Goal: Book appointment/travel/reservation

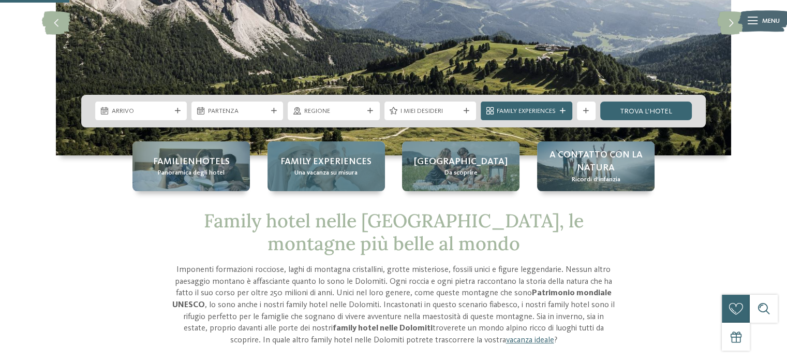
click at [337, 165] on span "Family experiences" at bounding box center [325, 161] width 91 height 13
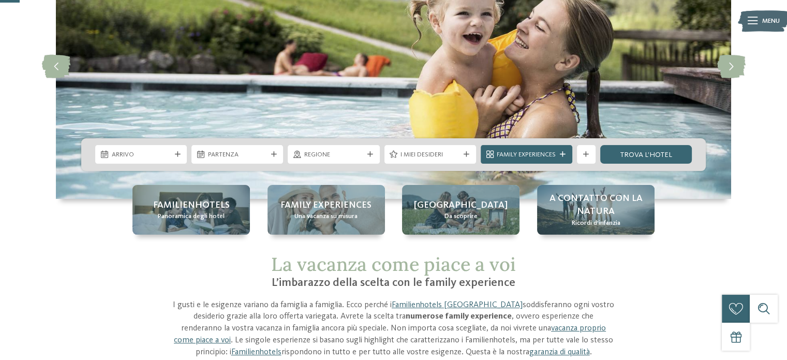
scroll to position [103, 0]
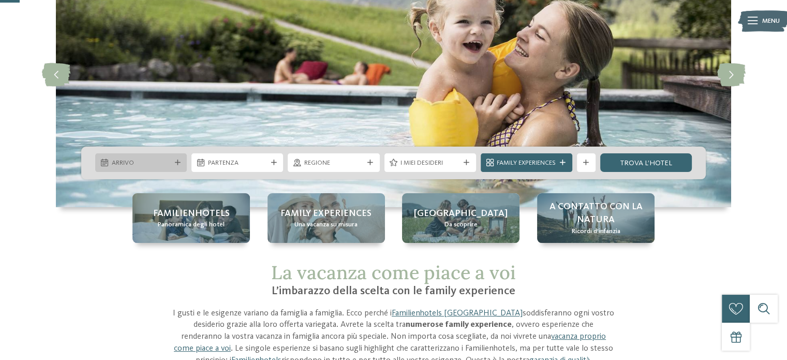
click at [148, 161] on span "Arrivo" at bounding box center [141, 162] width 59 height 9
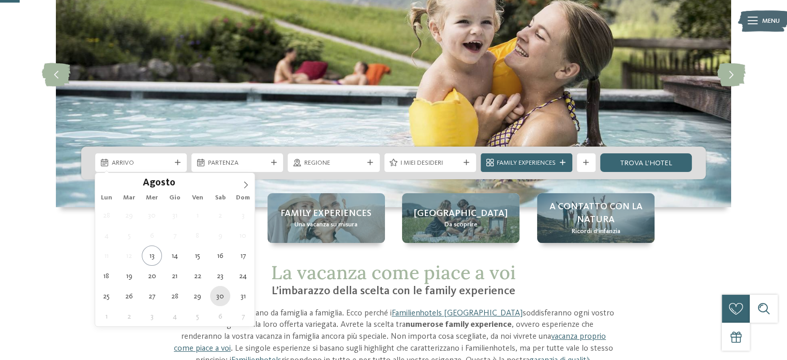
type div "30.08.2025"
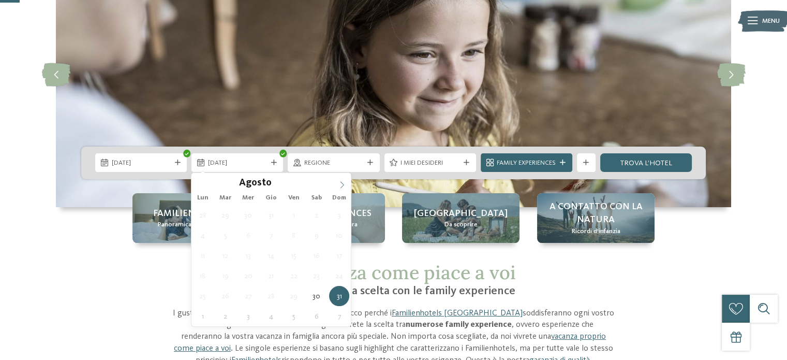
click at [344, 182] on icon at bounding box center [341, 184] width 7 height 7
type div "05.09.2025"
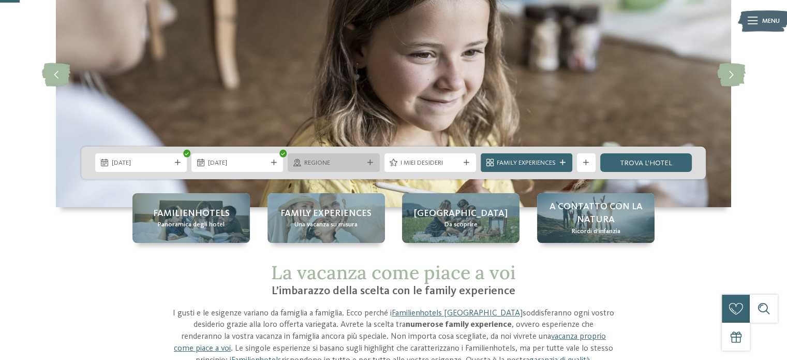
click at [357, 167] on span "Regione" at bounding box center [333, 162] width 59 height 9
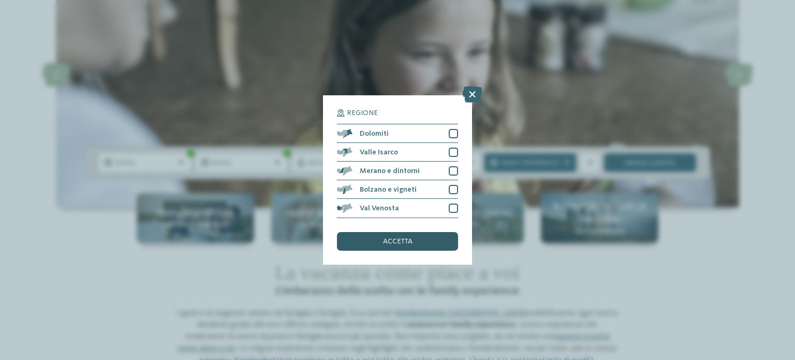
click at [414, 240] on div "accetta" at bounding box center [397, 241] width 121 height 19
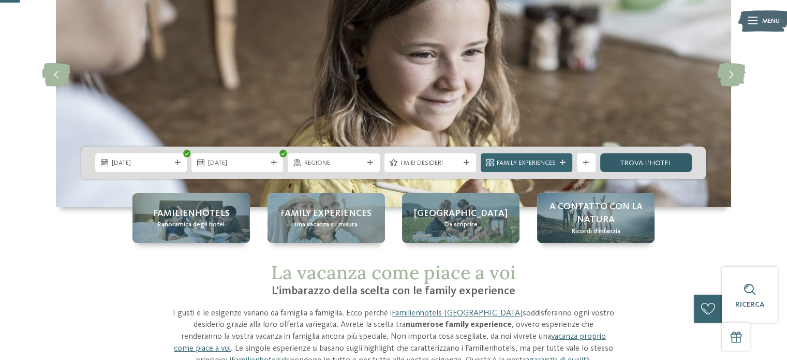
click at [659, 161] on link "trova l’hotel" at bounding box center [646, 162] width 92 height 19
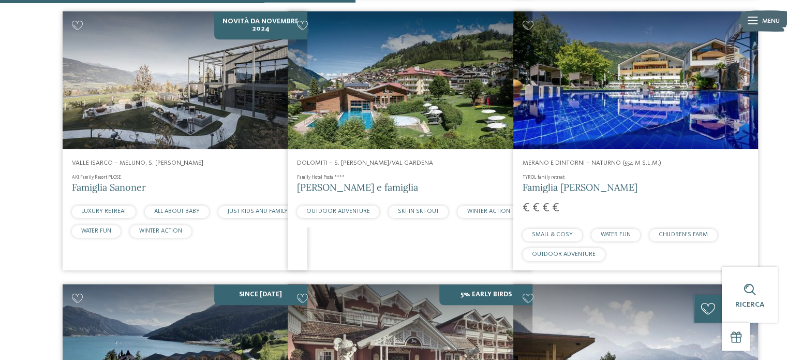
scroll to position [1127, 0]
